Goal: Check status

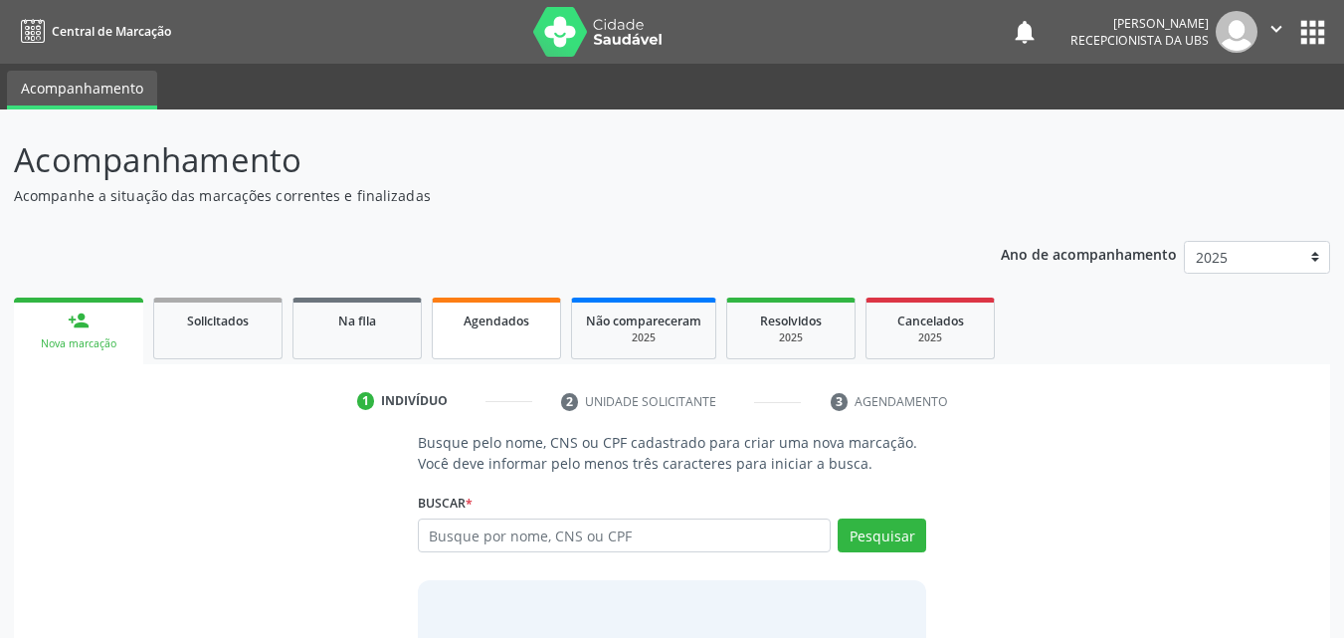
click at [519, 329] on div "Agendados" at bounding box center [496, 319] width 99 height 21
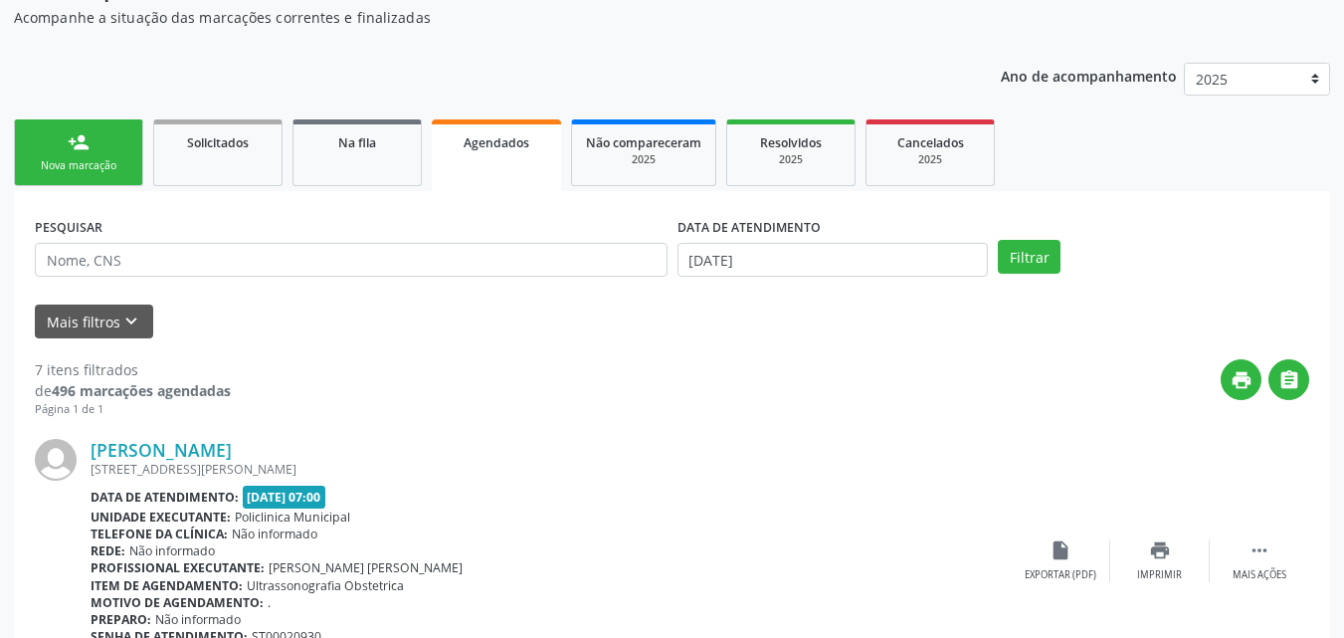
scroll to position [199, 0]
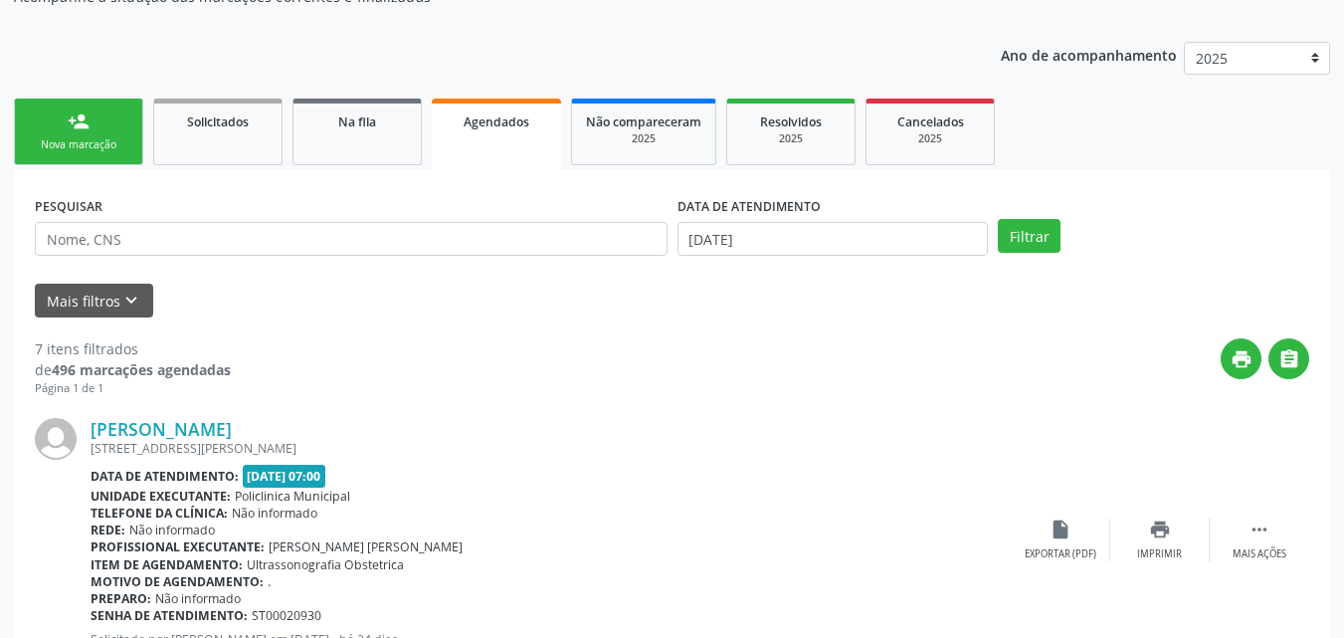
click at [505, 256] on div "PESQUISAR" at bounding box center [351, 230] width 643 height 78
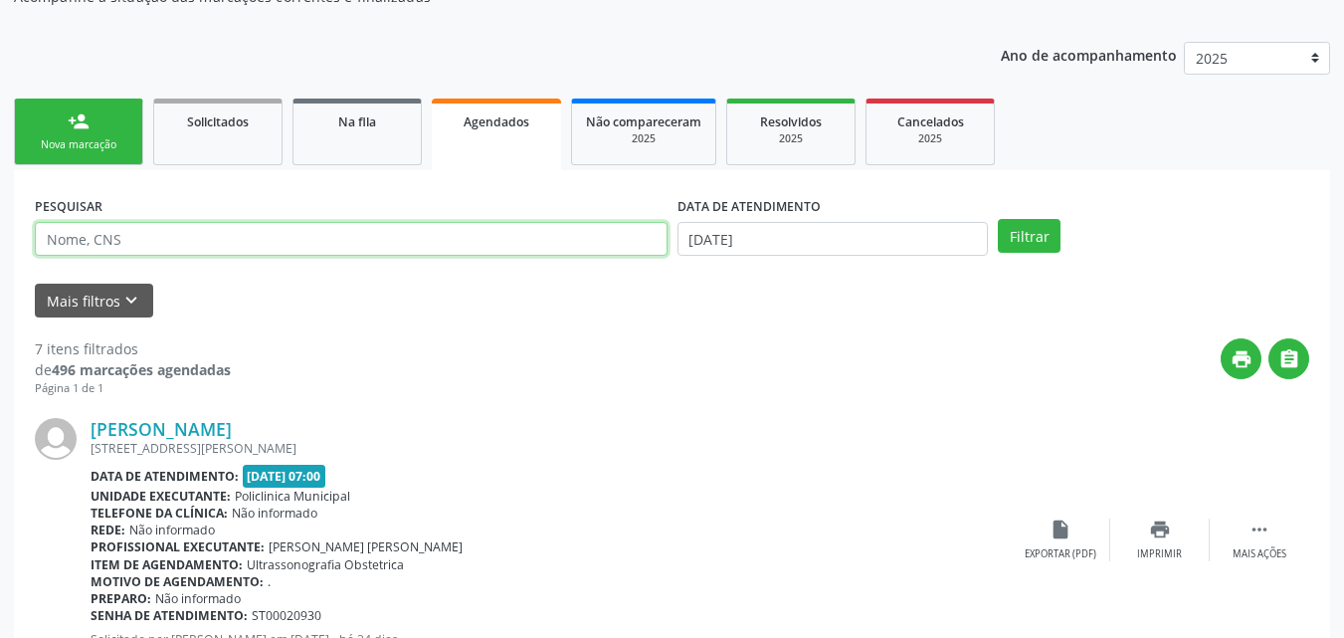
click at [496, 247] on input "text" at bounding box center [351, 239] width 633 height 34
type input "[PERSON_NAME]"
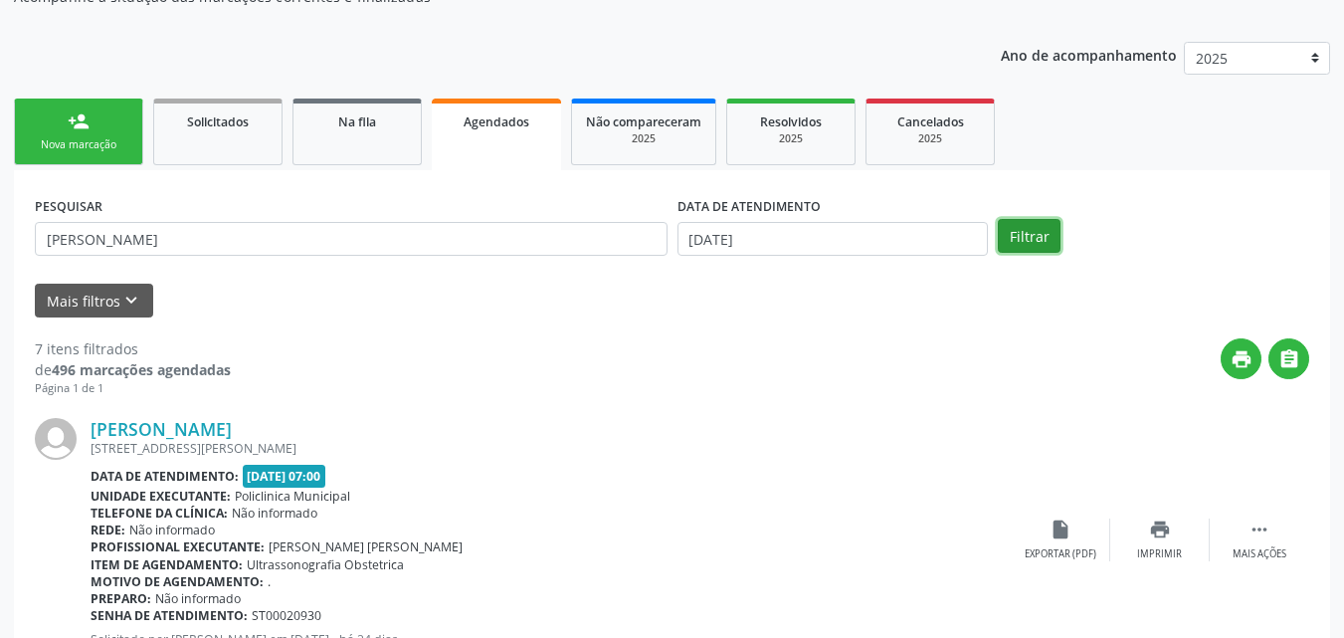
click at [1006, 233] on button "Filtrar" at bounding box center [1029, 236] width 63 height 34
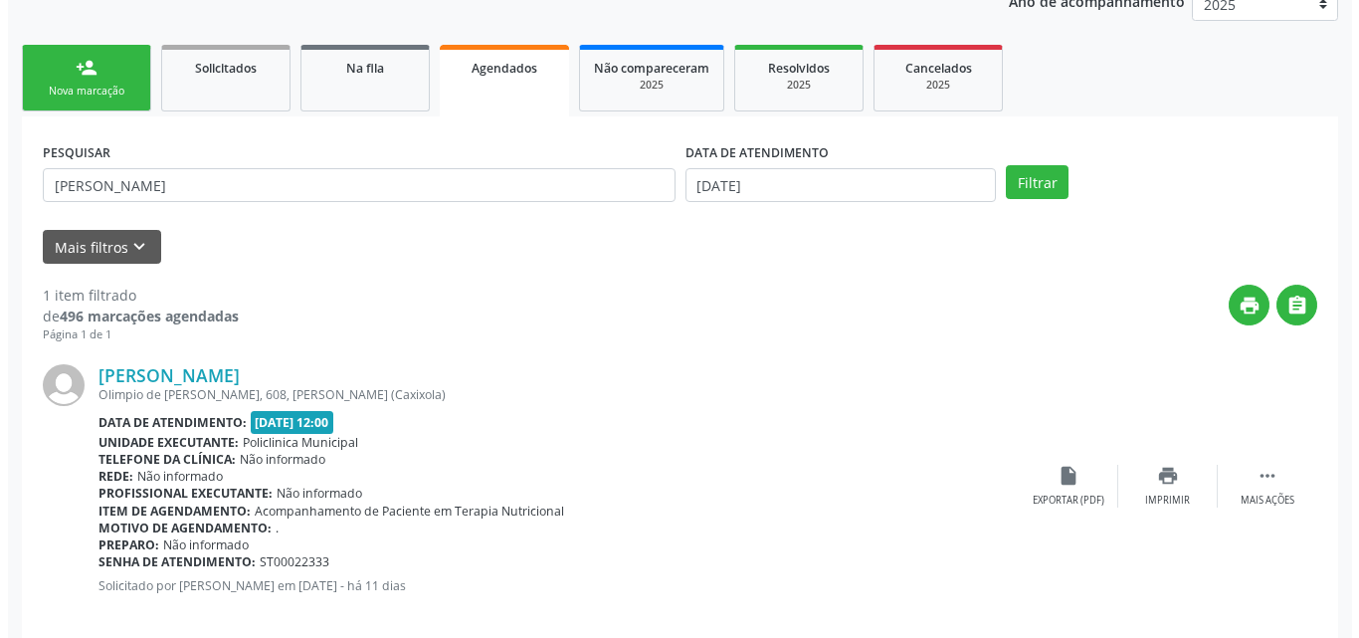
scroll to position [278, 0]
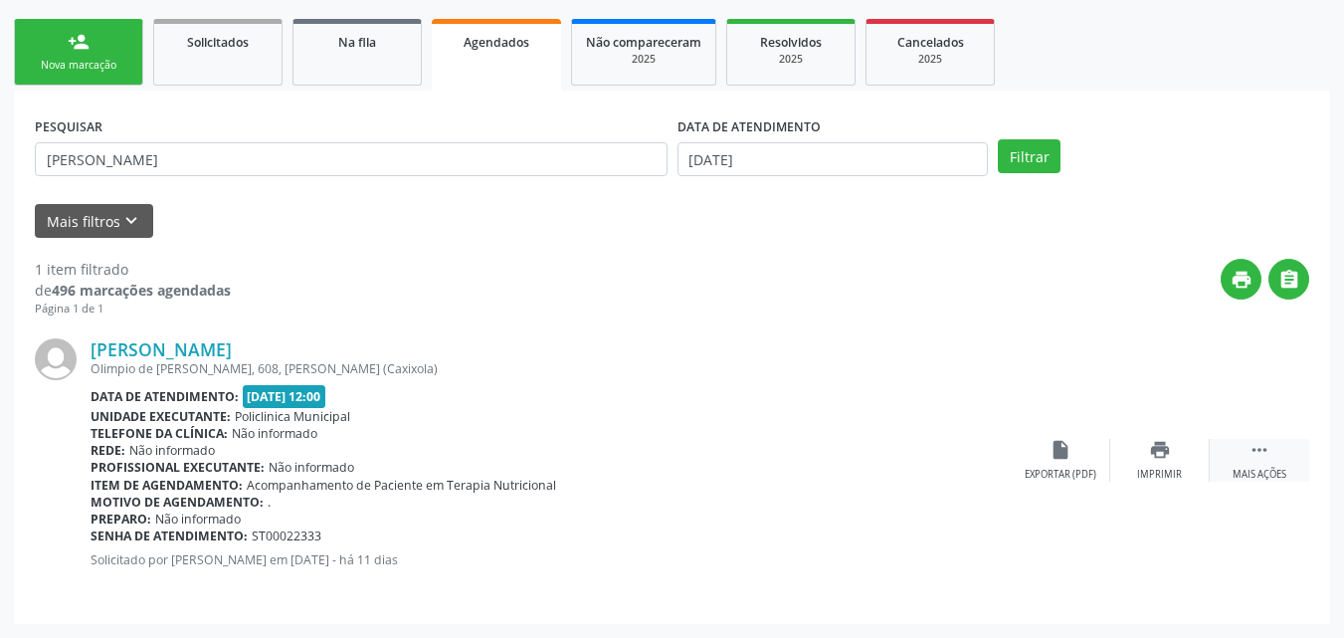
click at [1262, 452] on icon "" at bounding box center [1259, 450] width 22 height 22
click at [1056, 460] on icon "cancel" at bounding box center [1060, 450] width 22 height 22
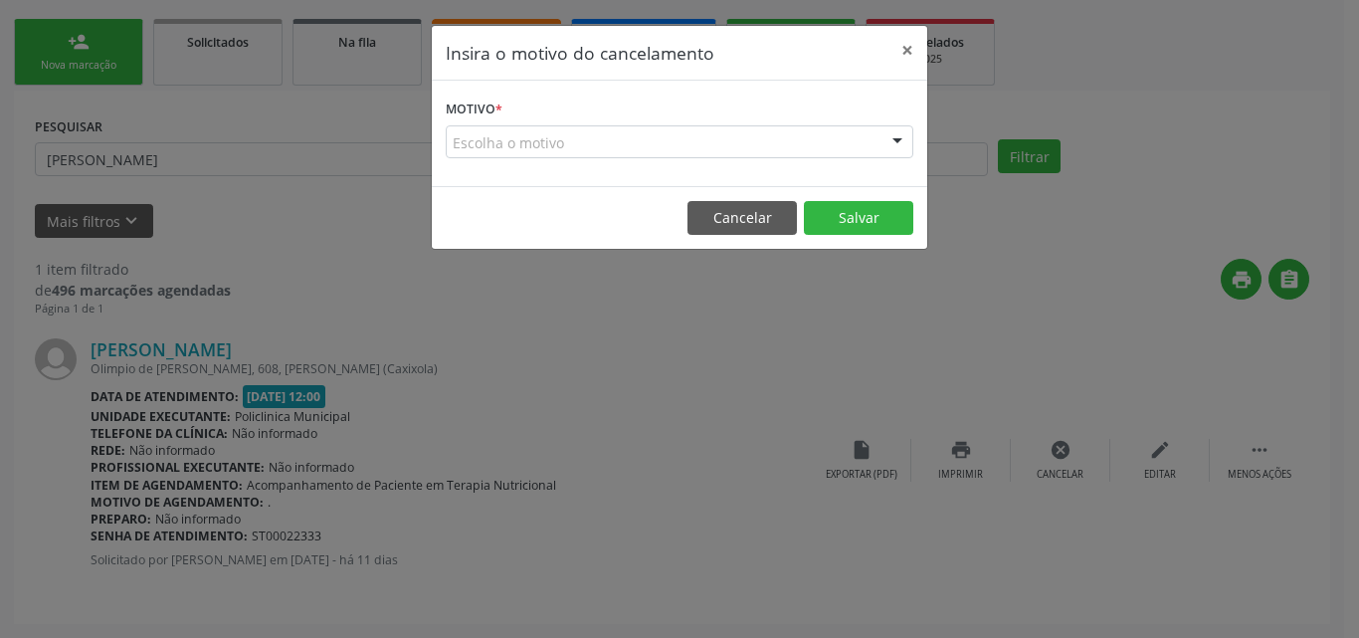
click at [761, 142] on div "Escolha o motivo" at bounding box center [679, 142] width 467 height 34
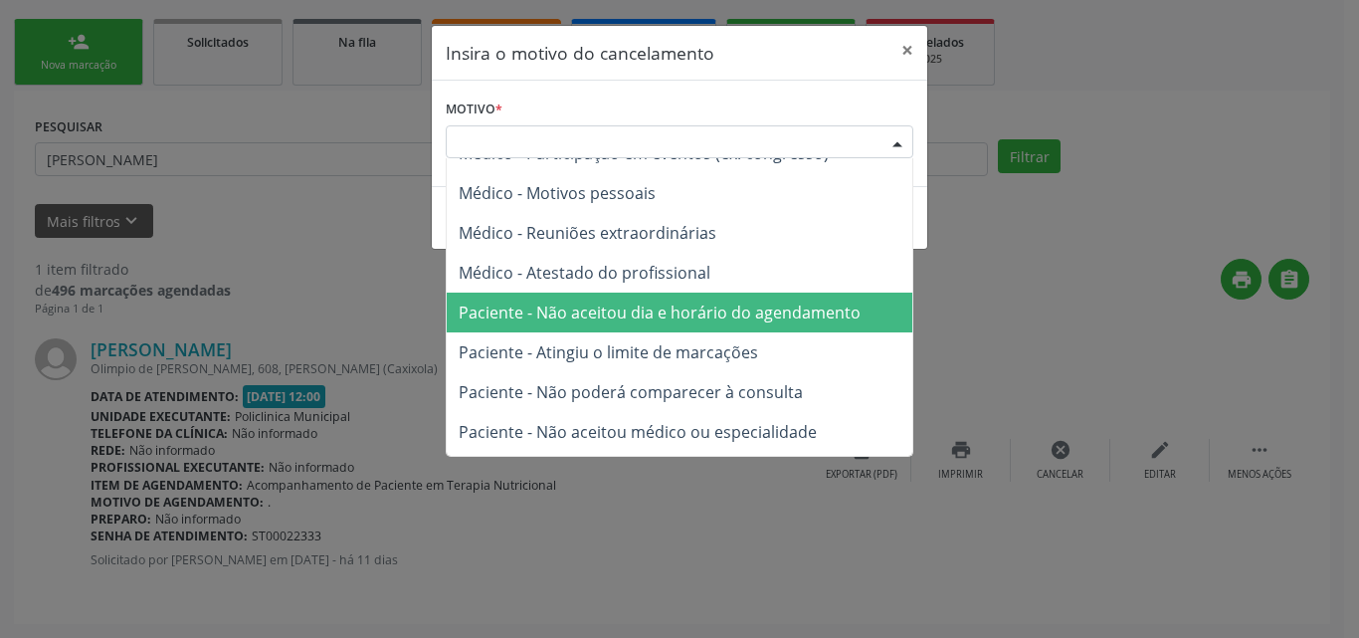
scroll to position [99, 0]
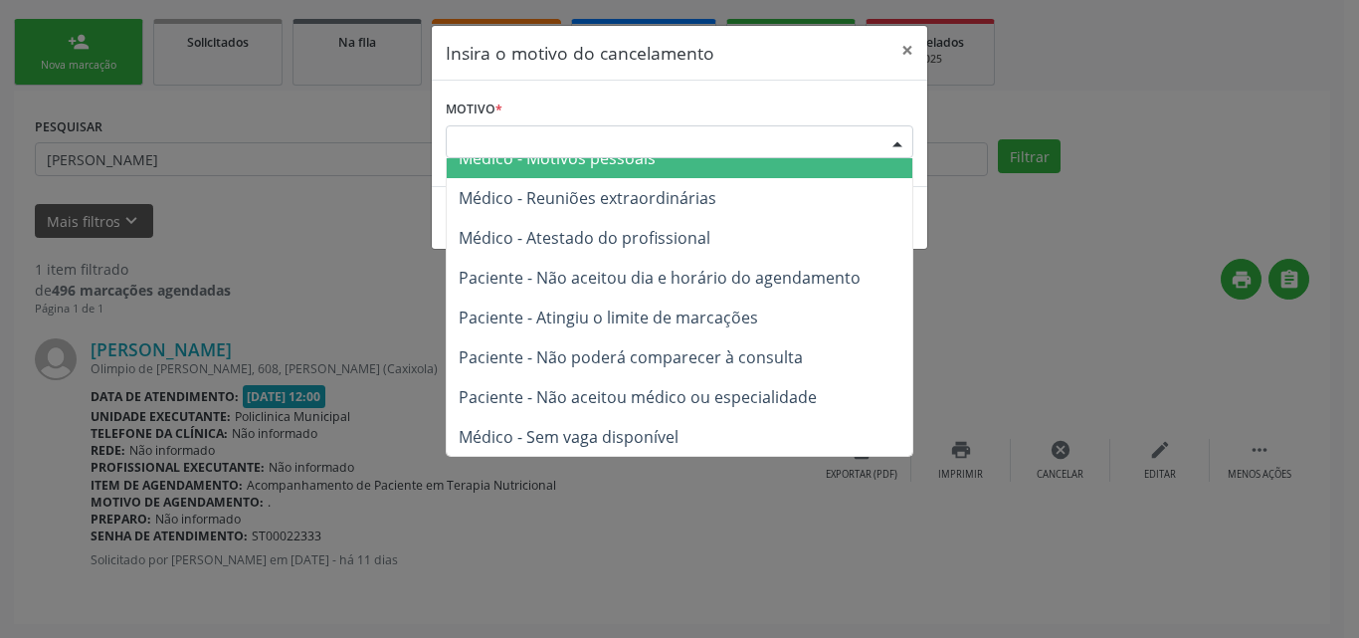
click at [773, 142] on div "Escolha o motivo" at bounding box center [679, 142] width 467 height 34
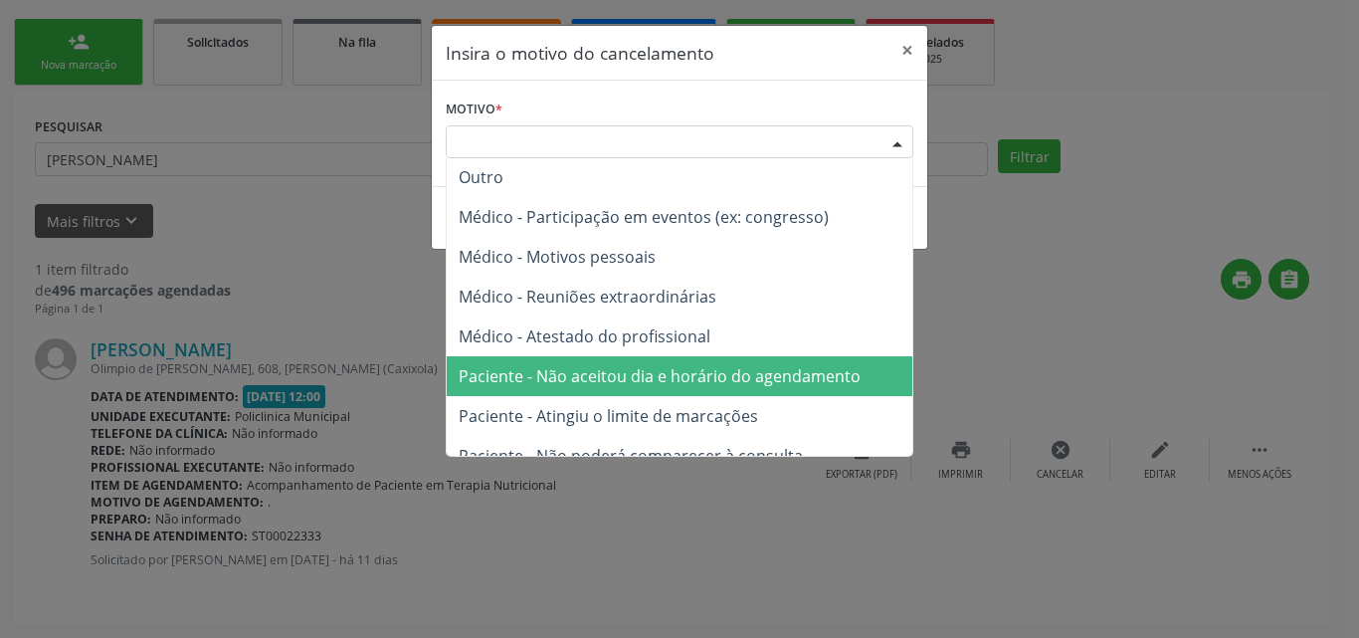
scroll to position [0, 0]
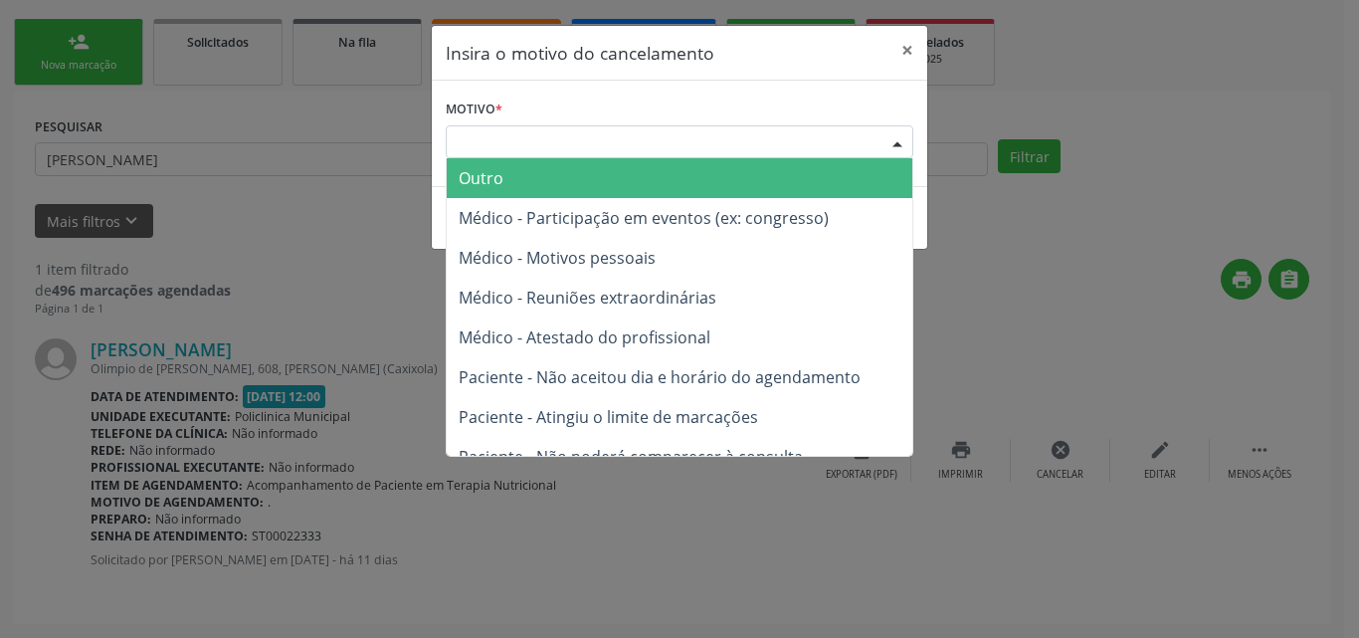
click at [648, 183] on span "Outro" at bounding box center [679, 178] width 465 height 40
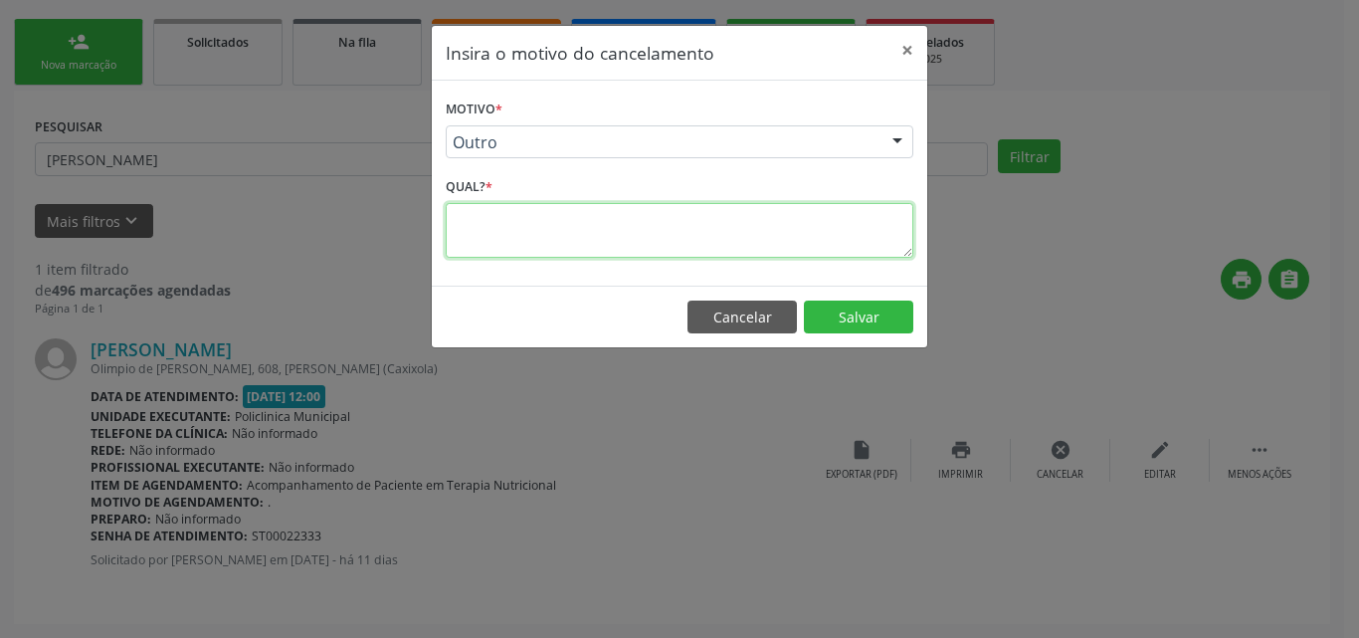
click at [659, 244] on textarea at bounding box center [679, 230] width 467 height 55
type textarea "."
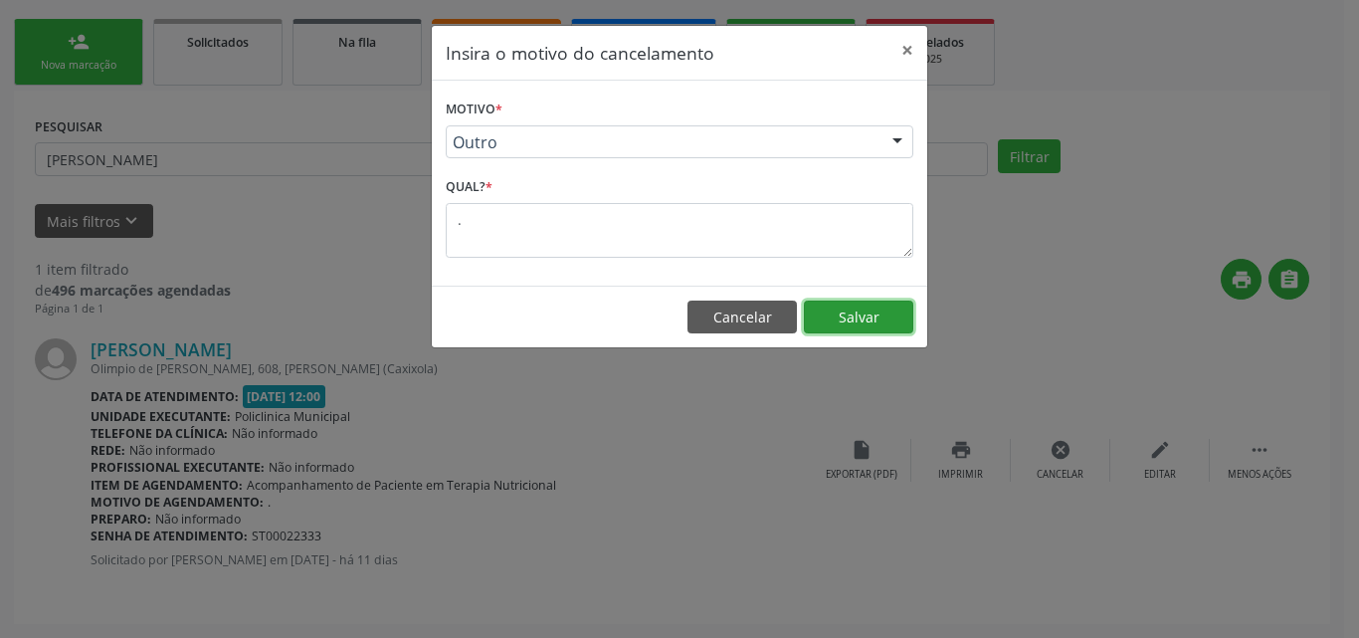
click at [862, 310] on button "Salvar" at bounding box center [858, 317] width 109 height 34
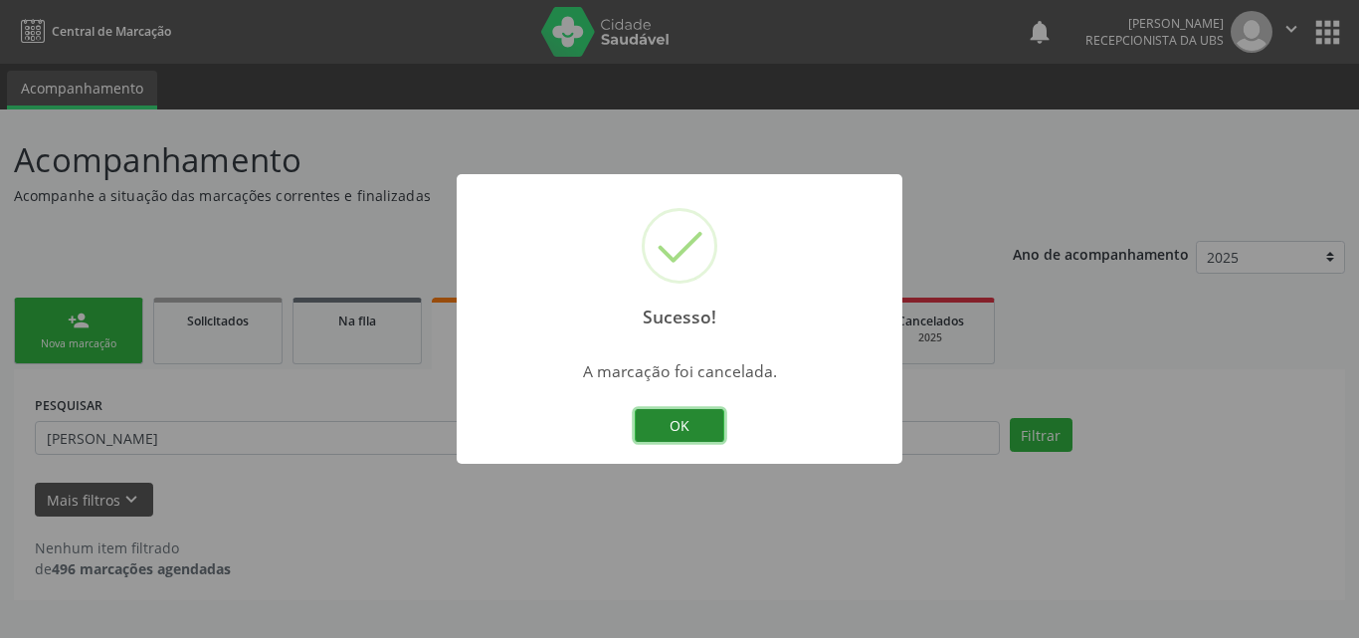
click at [707, 432] on button "OK" at bounding box center [680, 426] width 90 height 34
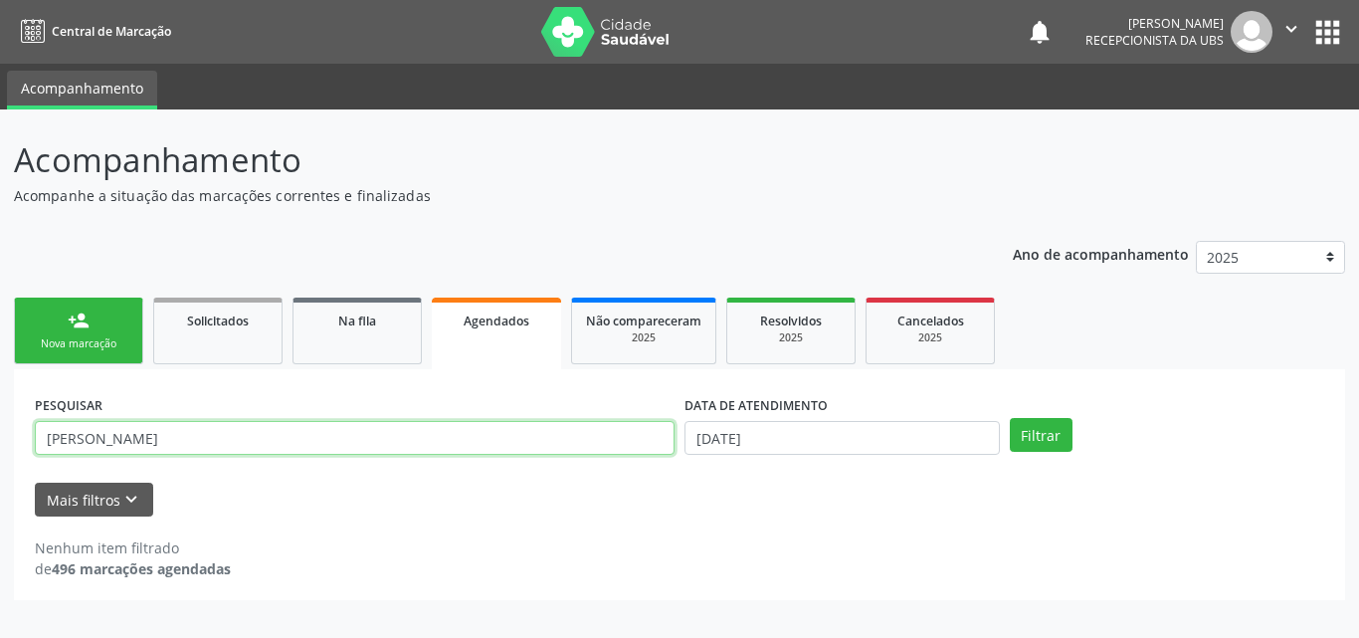
drag, startPoint x: 452, startPoint y: 450, endPoint x: 48, endPoint y: 466, distance: 404.2
click at [28, 455] on div "PESQUISAR [PERSON_NAME] DATA DE ATENDIMENTO [DATE] Filtrar UNIDADE EXECUTANTE S…" at bounding box center [679, 484] width 1331 height 231
type input "w"
type input "[PERSON_NAME]"
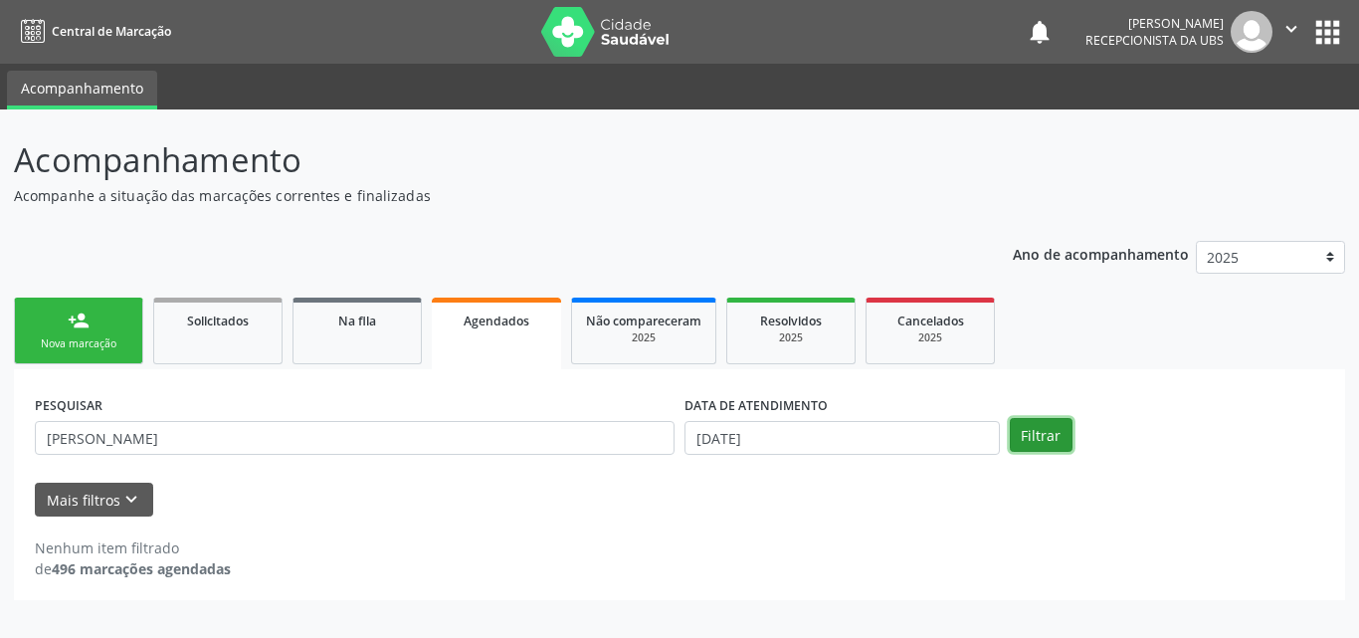
click at [1016, 445] on button "Filtrar" at bounding box center [1041, 435] width 63 height 34
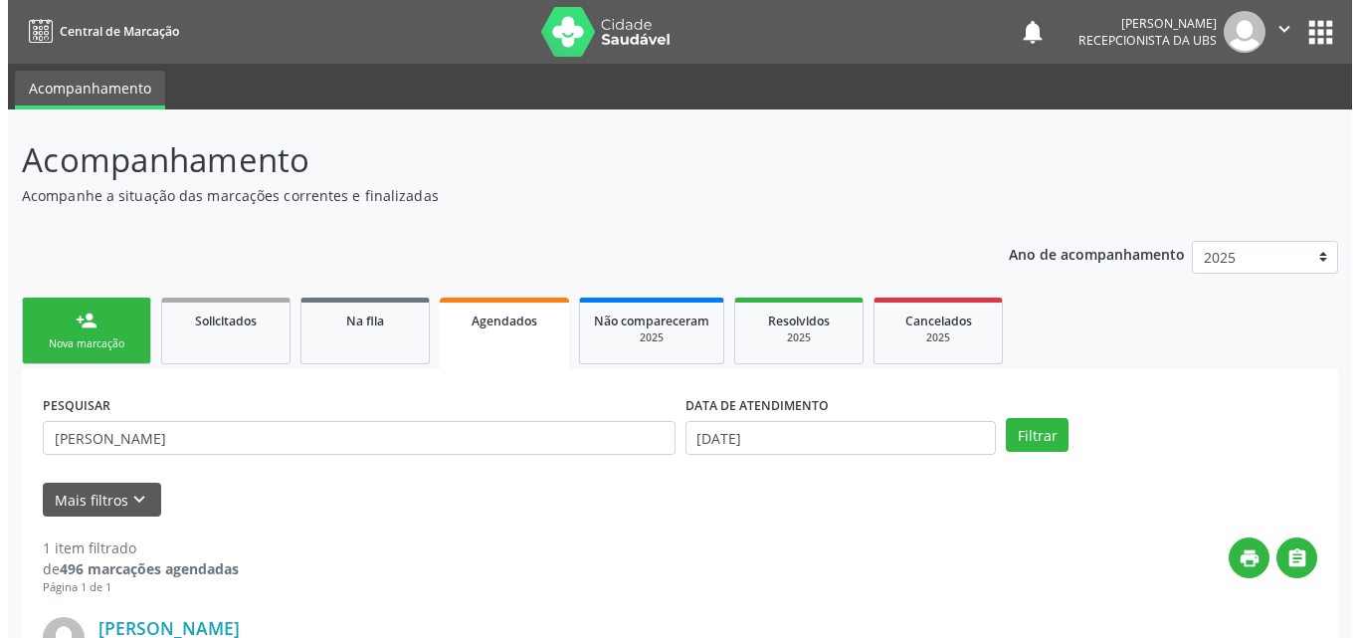
scroll to position [278, 0]
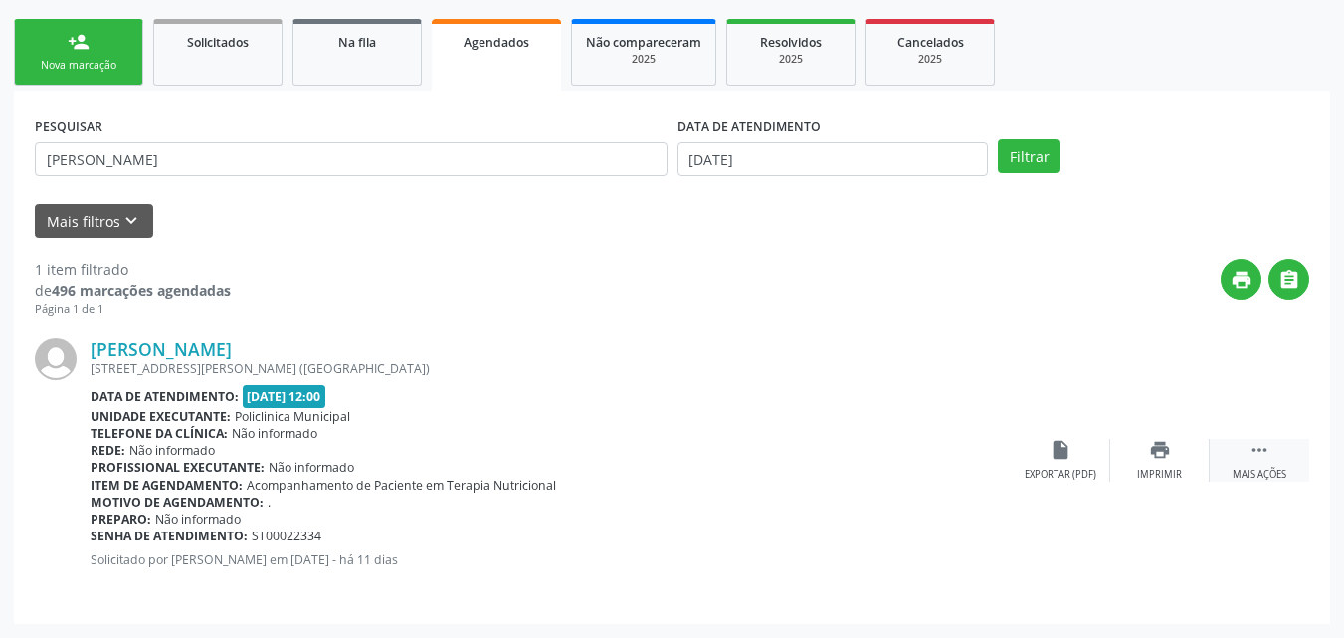
click at [1252, 466] on div " Mais ações" at bounding box center [1258, 460] width 99 height 43
click at [1052, 459] on icon "cancel" at bounding box center [1060, 450] width 22 height 22
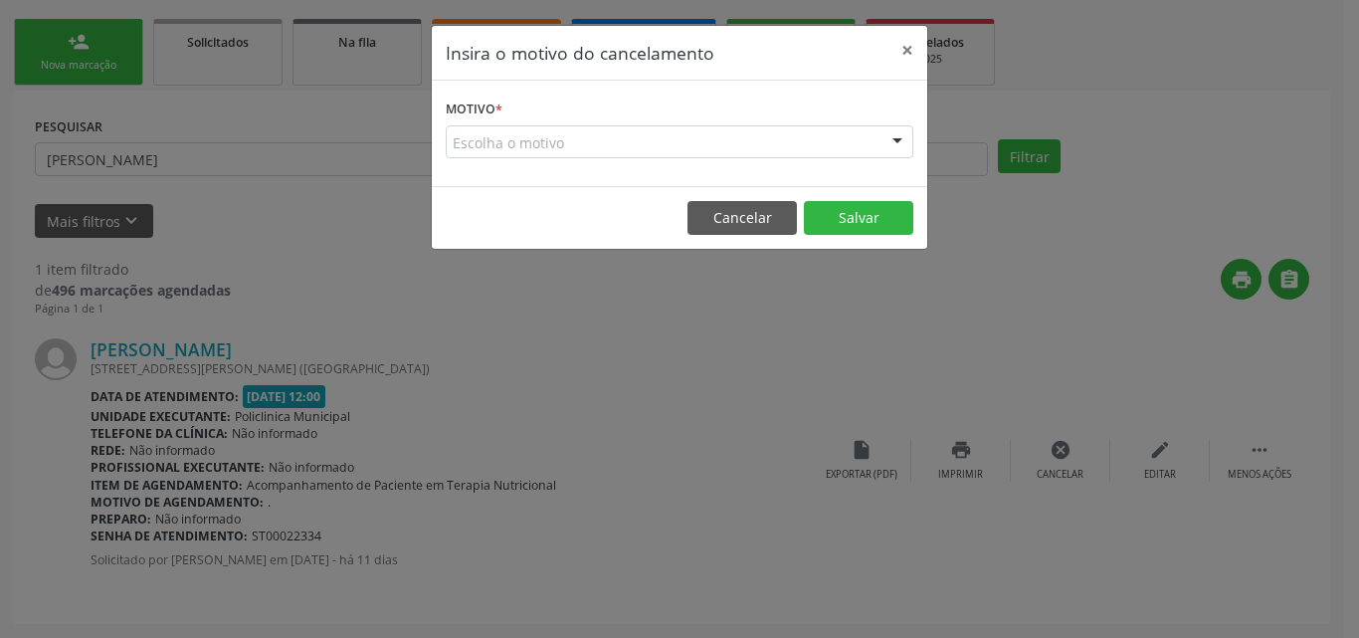
click at [850, 132] on div "Escolha o motivo" at bounding box center [679, 142] width 467 height 34
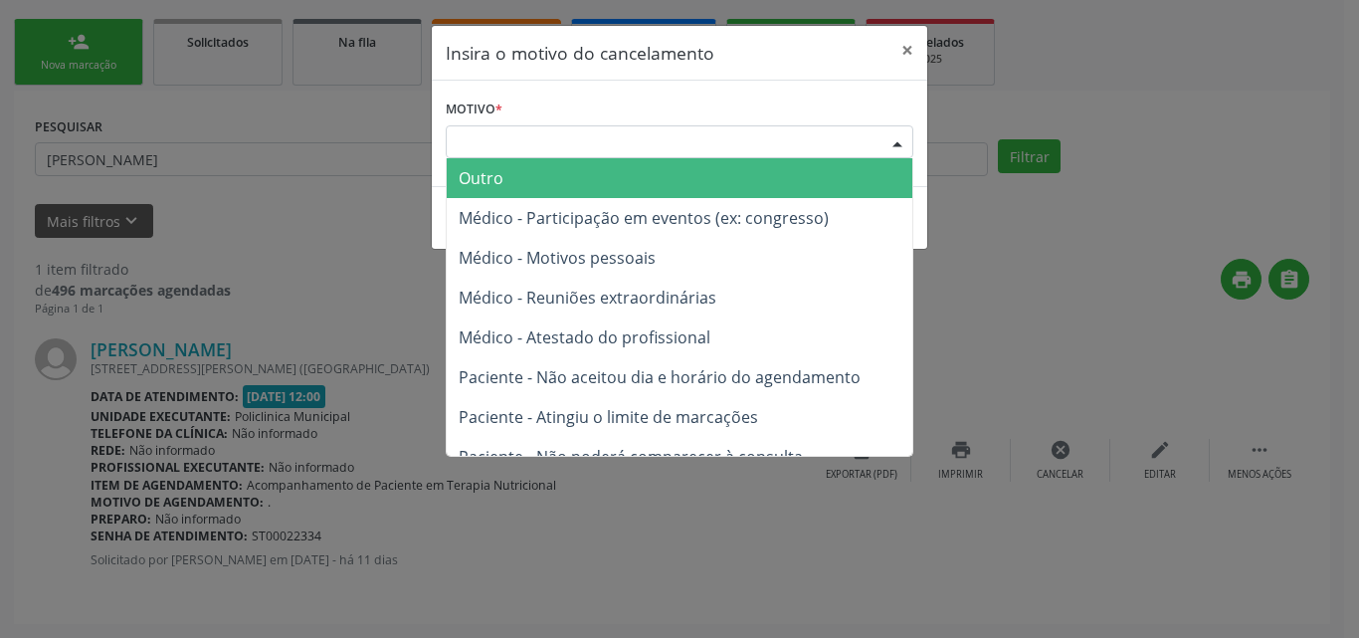
click at [822, 175] on span "Outro" at bounding box center [679, 178] width 465 height 40
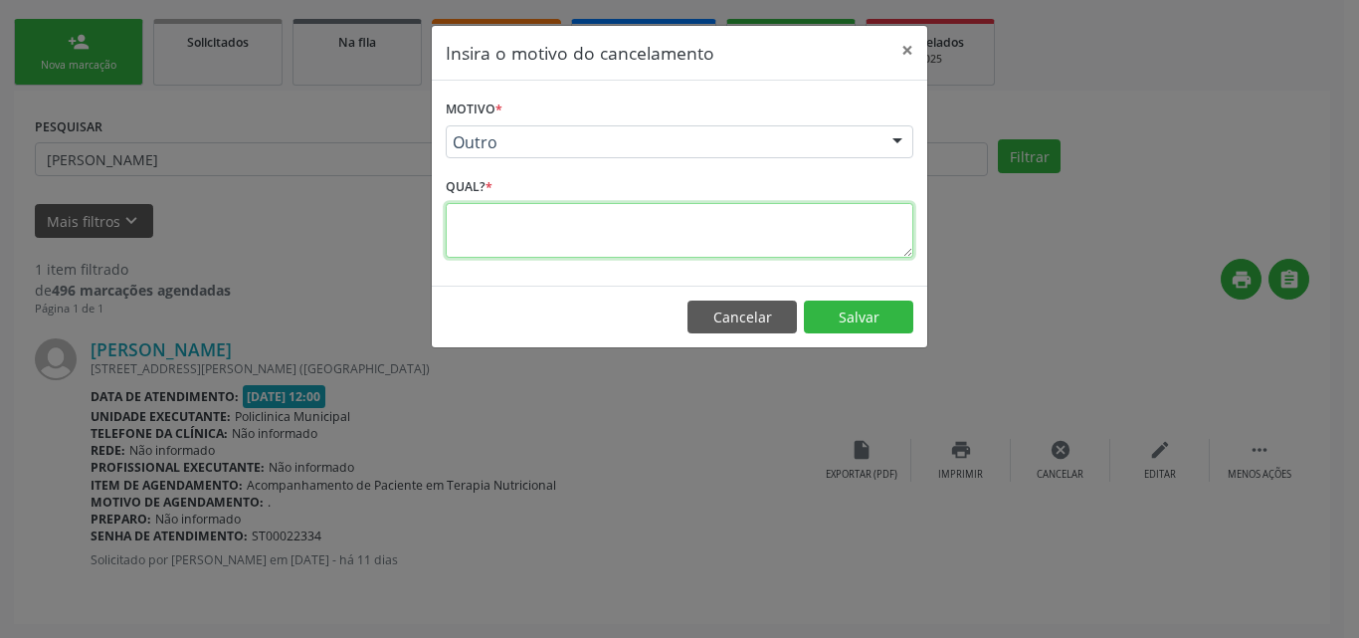
click at [752, 242] on textarea at bounding box center [679, 230] width 467 height 55
type textarea "."
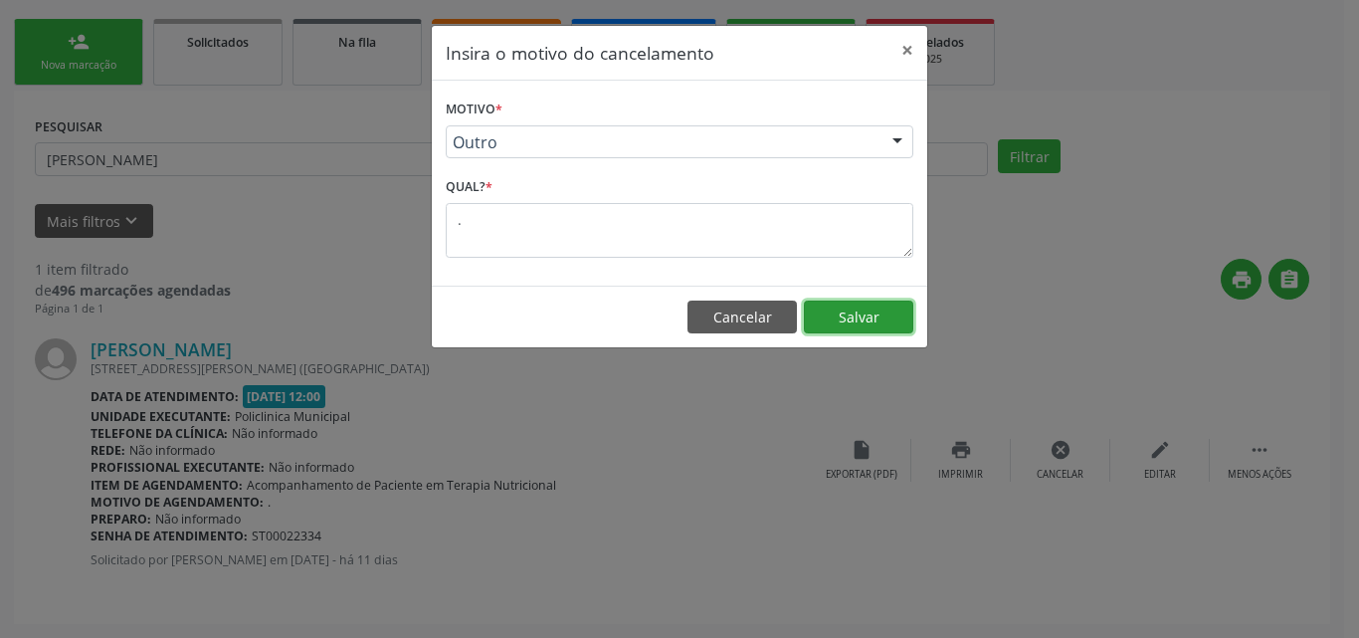
click at [829, 321] on button "Salvar" at bounding box center [858, 317] width 109 height 34
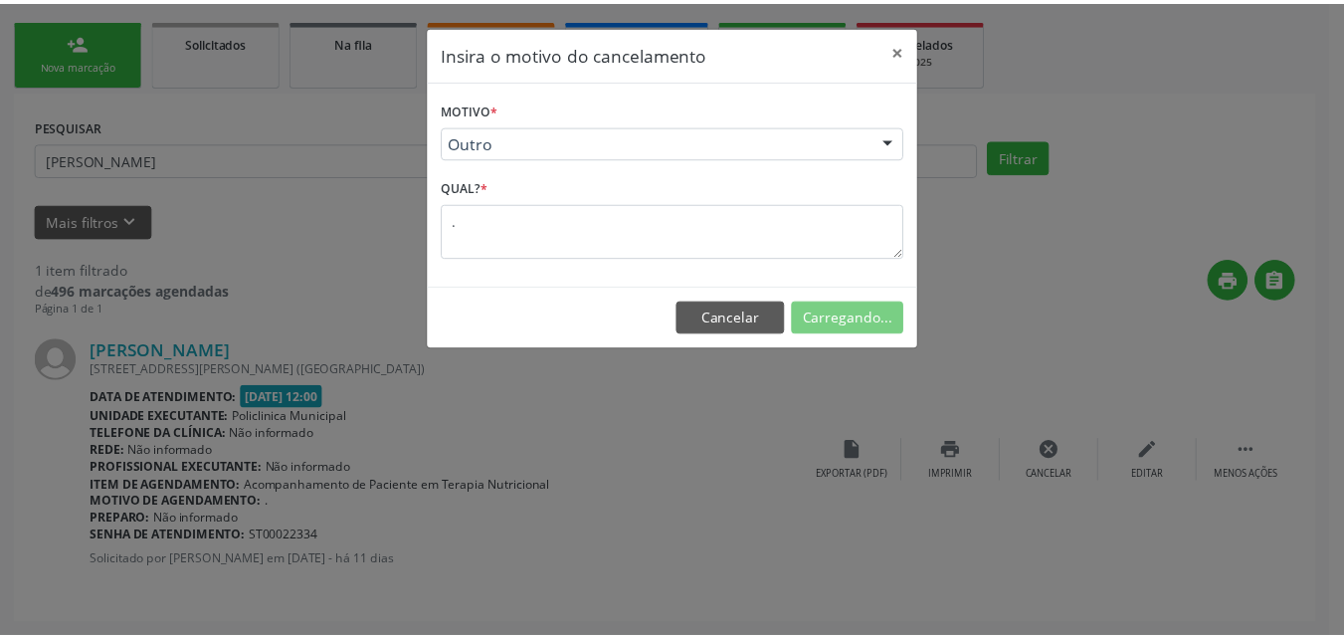
scroll to position [40, 0]
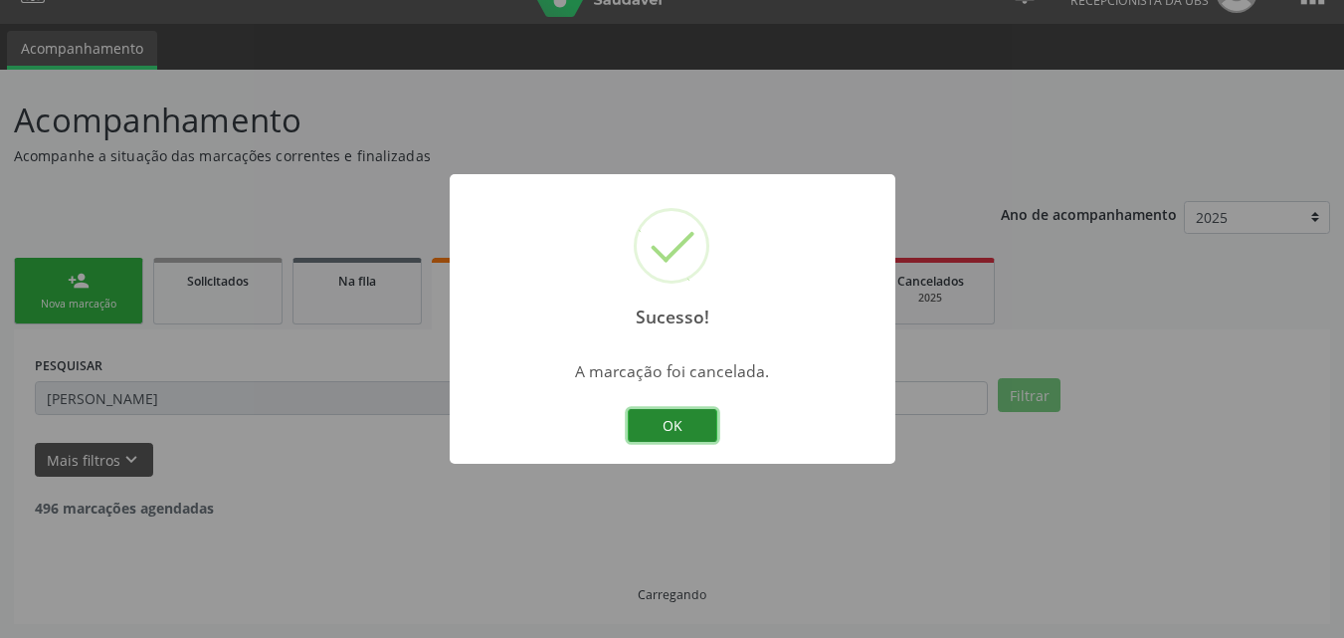
click at [658, 425] on button "OK" at bounding box center [673, 426] width 90 height 34
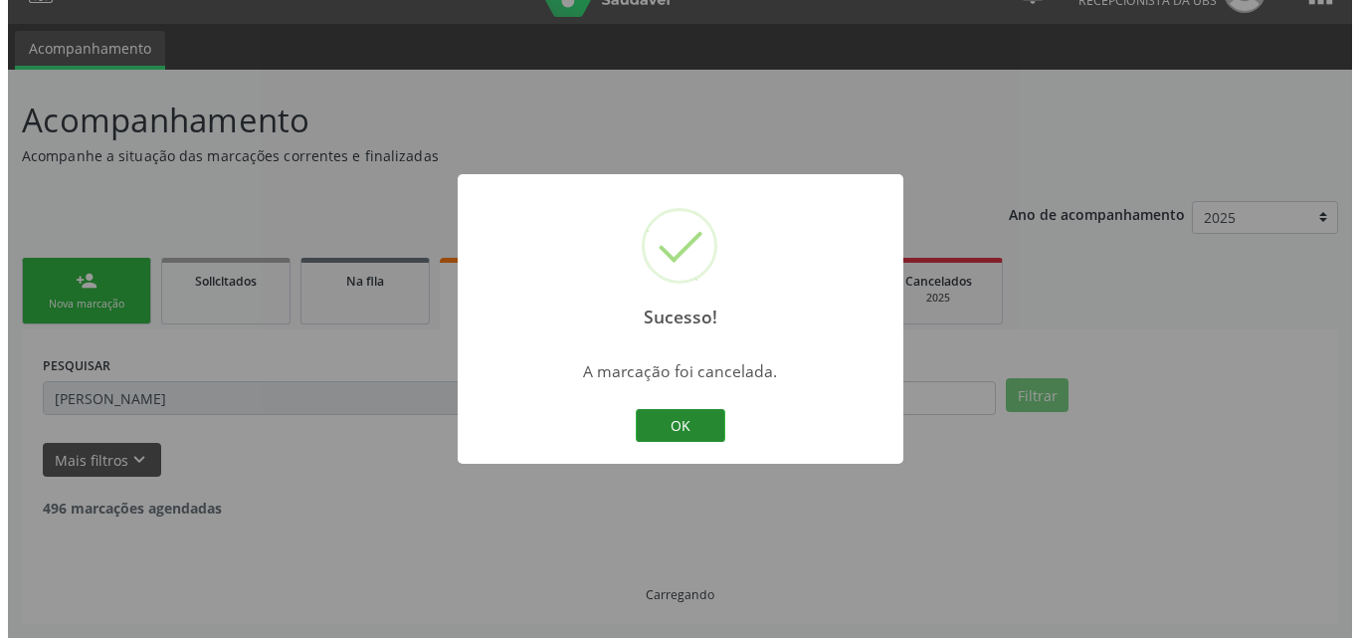
scroll to position [0, 0]
